Goal: Task Accomplishment & Management: Use online tool/utility

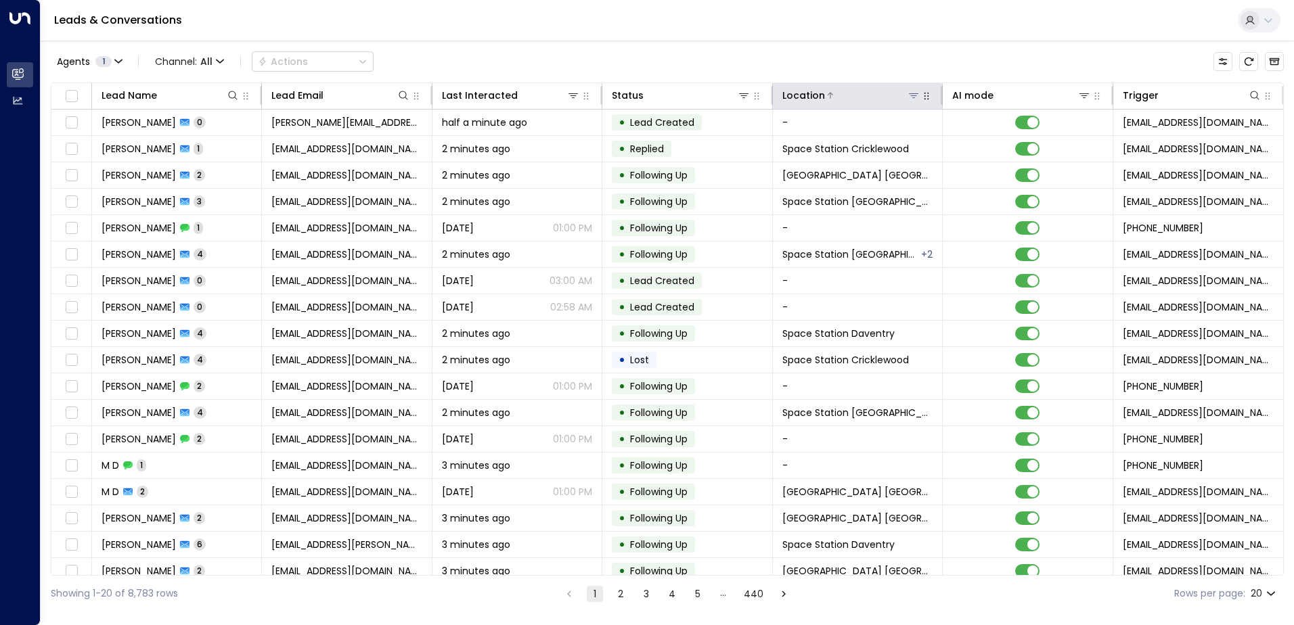
click at [909, 100] on icon at bounding box center [913, 95] width 11 height 11
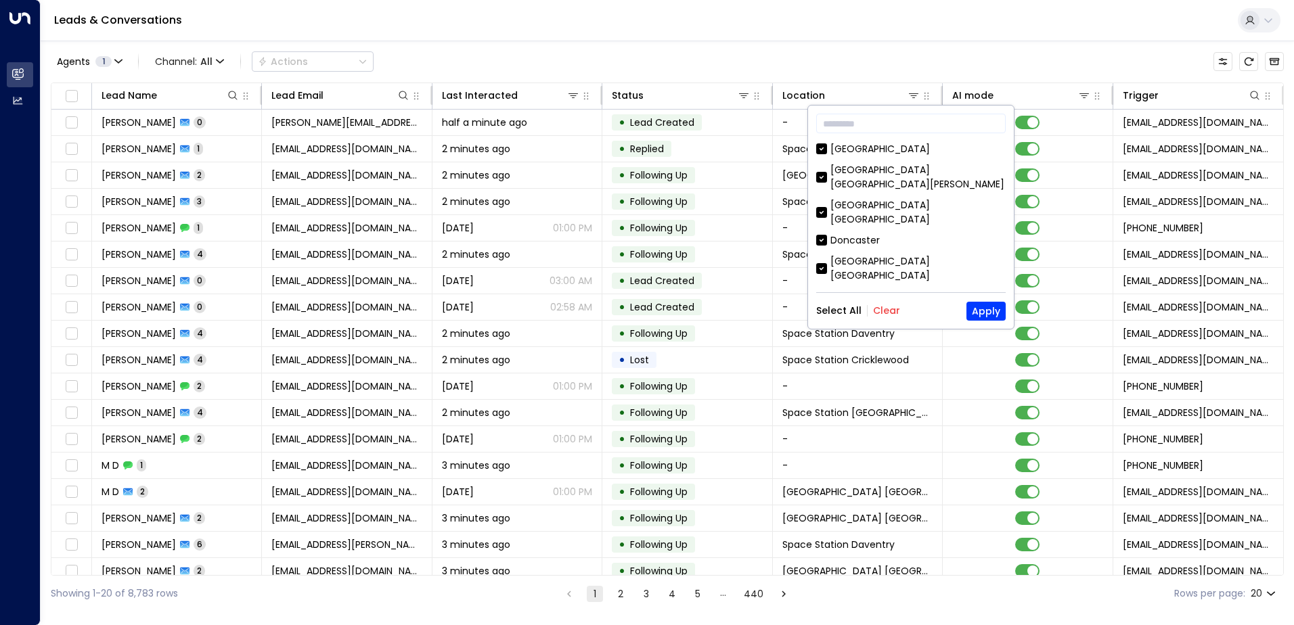
click at [890, 314] on button "Clear" at bounding box center [886, 310] width 27 height 11
drag, startPoint x: 1005, startPoint y: 152, endPoint x: 1006, endPoint y: 176, distance: 23.7
click at [1006, 176] on div "​ [GEOGRAPHIC_DATA] [GEOGRAPHIC_DATA] [GEOGRAPHIC_DATA][PERSON_NAME] [GEOGRAPHI…" at bounding box center [911, 217] width 206 height 223
drag, startPoint x: 1006, startPoint y: 176, endPoint x: 997, endPoint y: 263, distance: 87.7
click at [997, 263] on div "[GEOGRAPHIC_DATA] [GEOGRAPHIC_DATA] [GEOGRAPHIC_DATA][PERSON_NAME] [GEOGRAPHIC_…" at bounding box center [910, 213] width 189 height 142
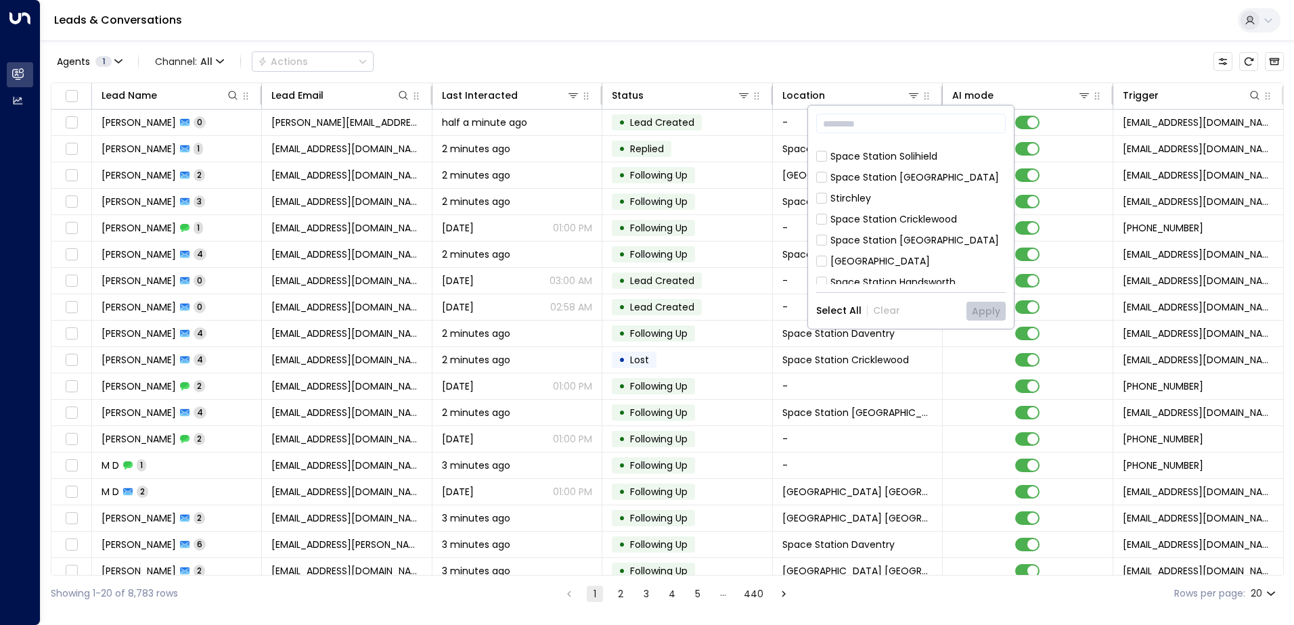
scroll to position [438, 0]
click at [890, 355] on div "Space Station [GEOGRAPHIC_DATA]" at bounding box center [914, 362] width 168 height 14
click at [987, 307] on button "Apply" at bounding box center [985, 311] width 39 height 19
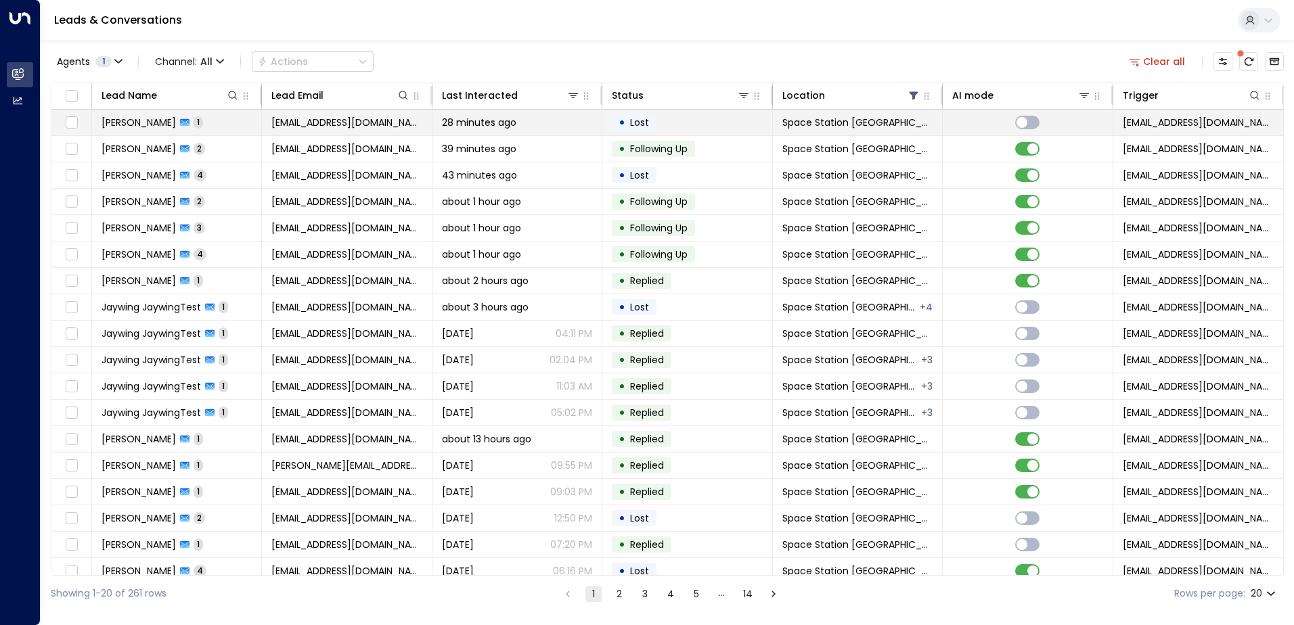
click at [143, 128] on span "[PERSON_NAME]" at bounding box center [138, 123] width 74 height 14
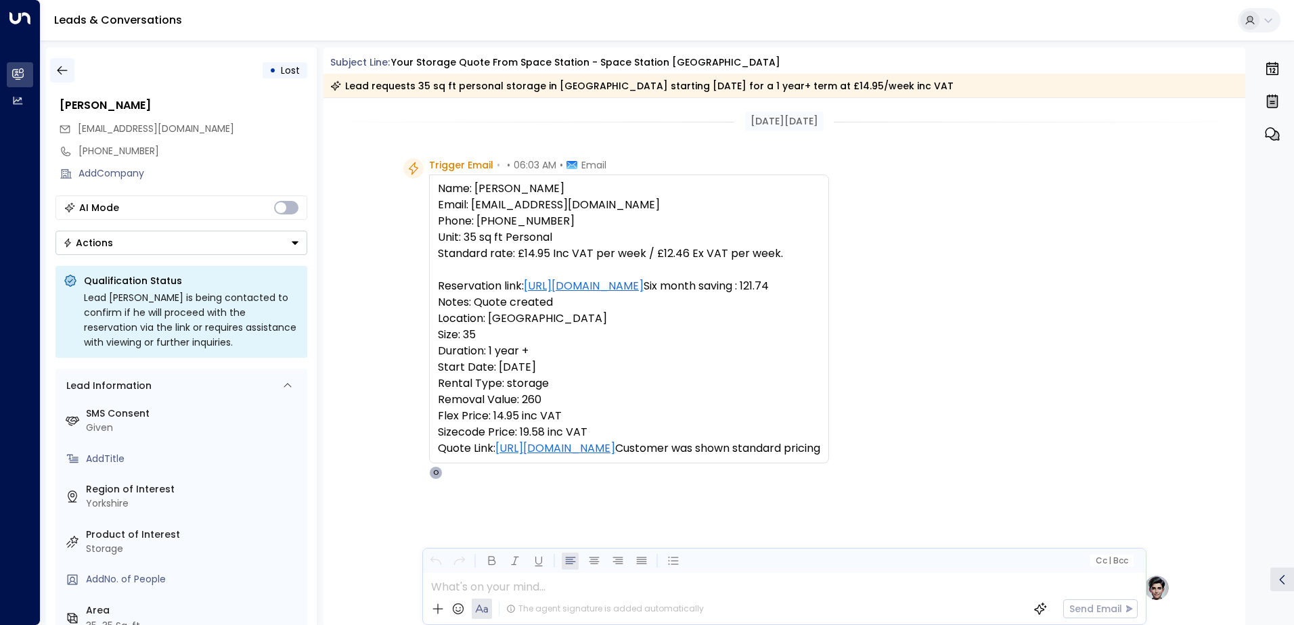
click at [68, 74] on icon "button" at bounding box center [62, 71] width 14 height 14
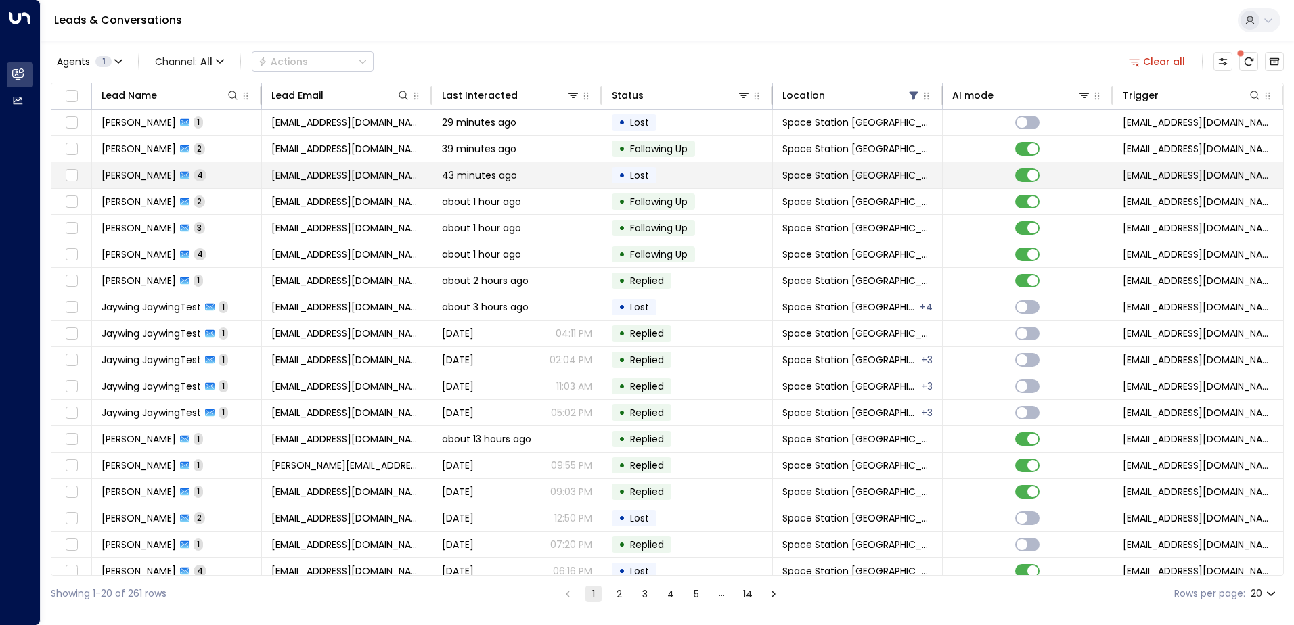
click at [168, 183] on td "Mark Fear 4" at bounding box center [177, 175] width 170 height 26
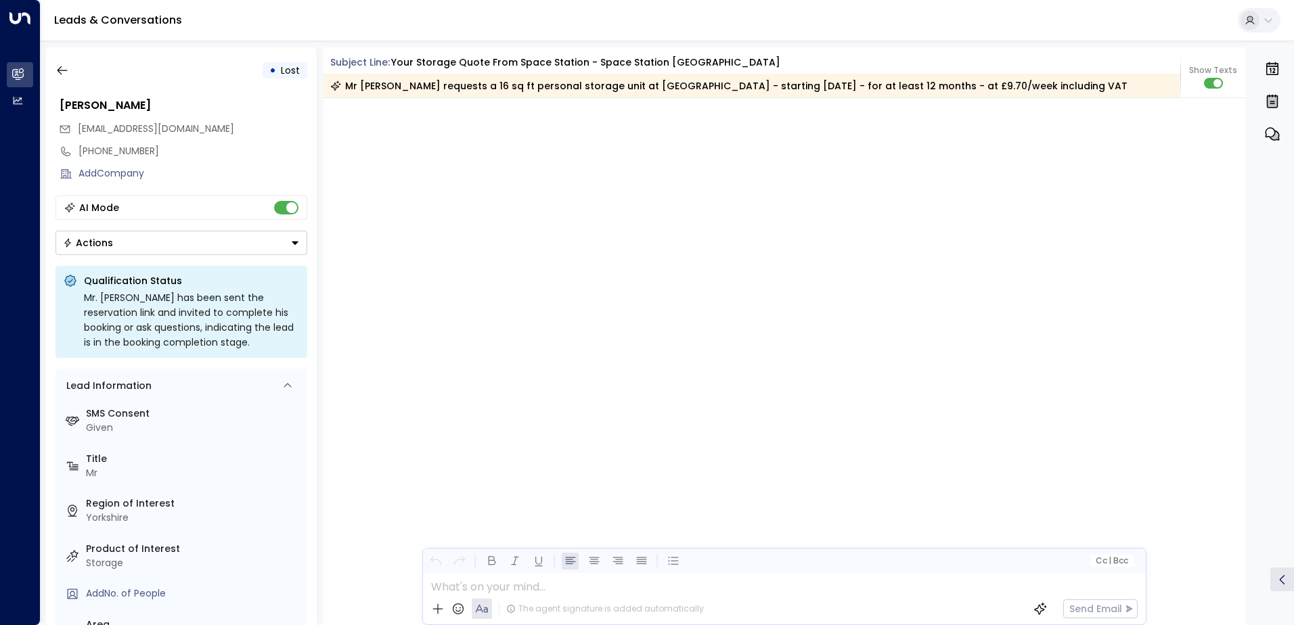
scroll to position [1631, 0]
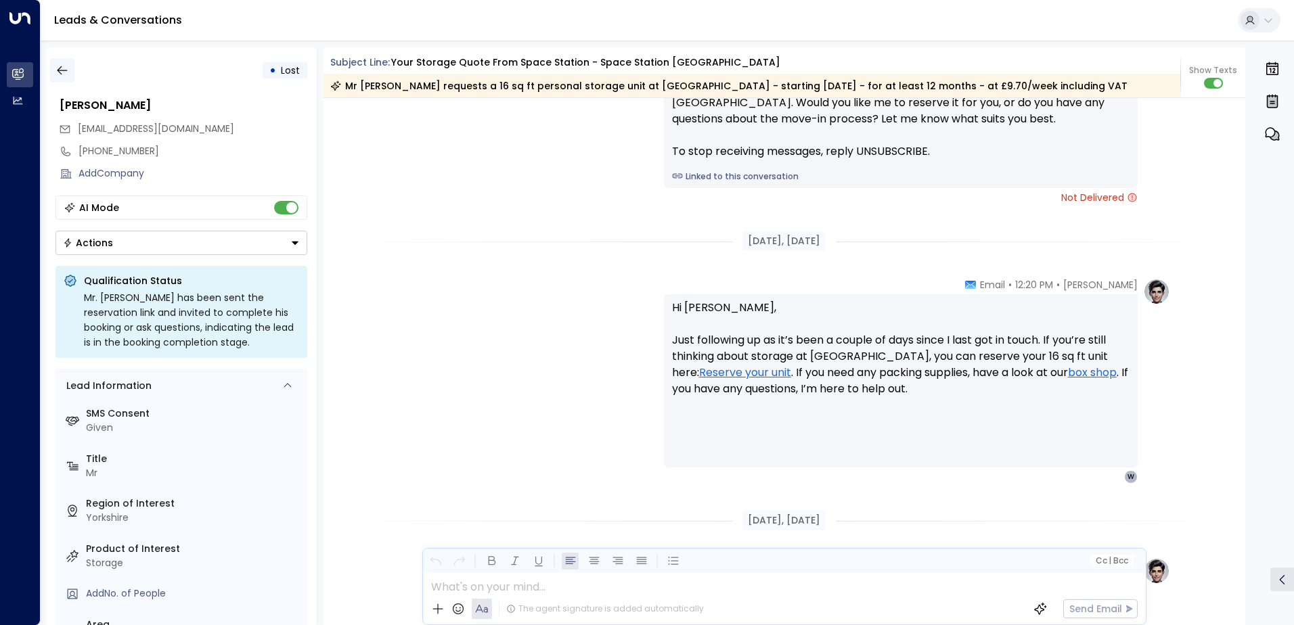
click at [55, 69] on icon "button" at bounding box center [62, 71] width 14 height 14
